Goal: Leave review/rating: Leave review/rating

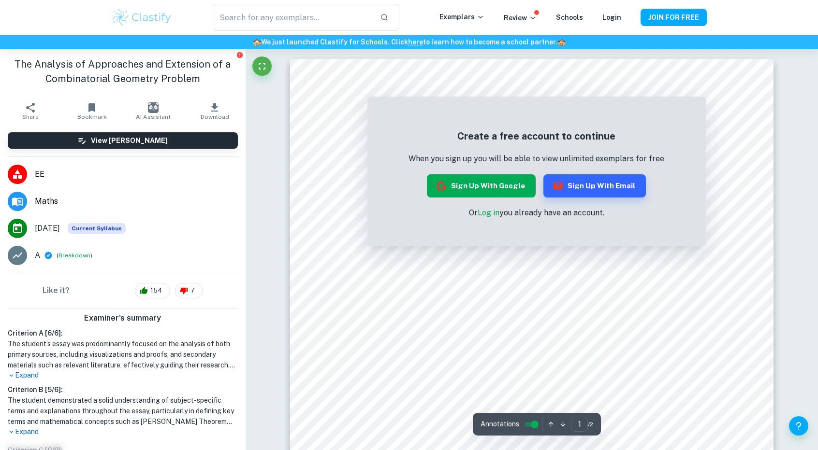
click at [493, 188] on button "Sign up with Google" at bounding box center [481, 185] width 109 height 23
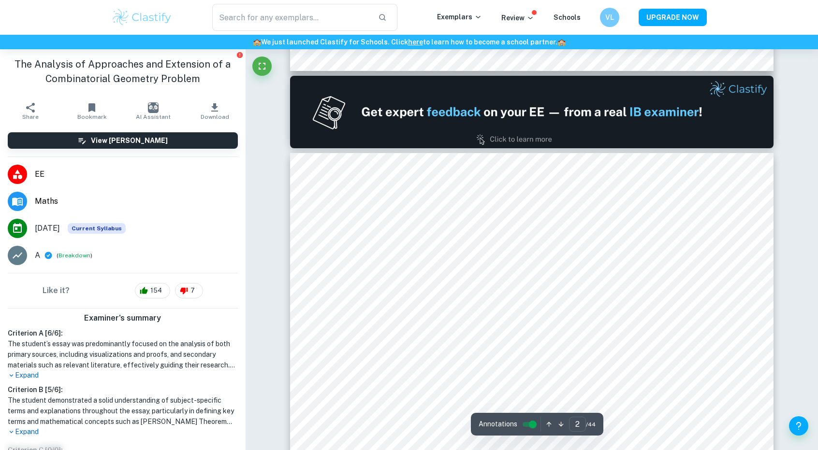
scroll to position [628, 0]
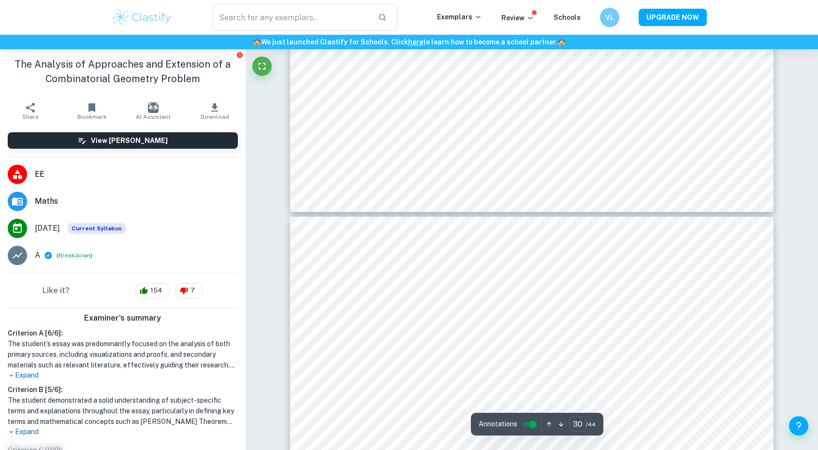
type input "29"
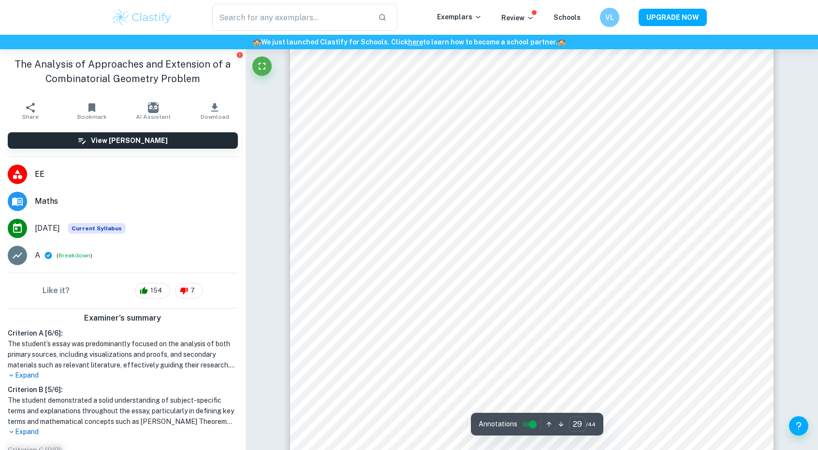
scroll to position [17815, 0]
